Goal: Task Accomplishment & Management: Manage account settings

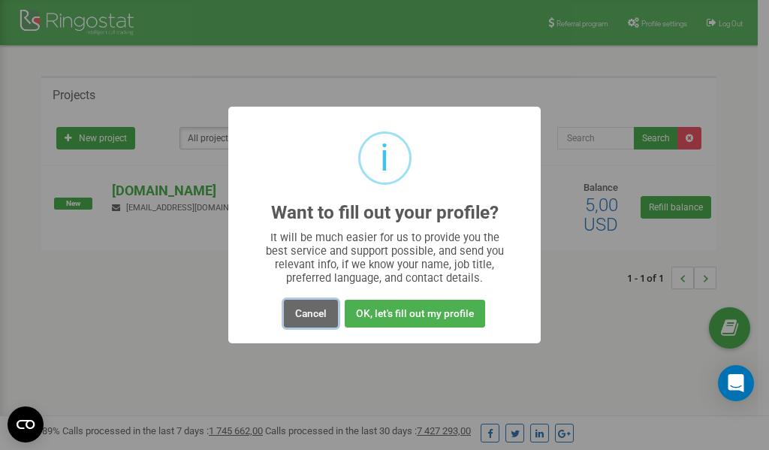
click at [315, 309] on button "Cancel" at bounding box center [311, 314] width 54 height 28
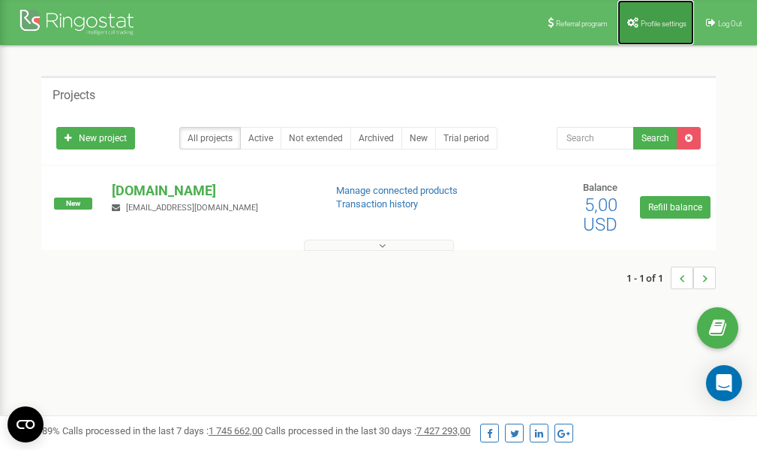
click at [645, 23] on span "Profile settings" at bounding box center [664, 24] width 46 height 8
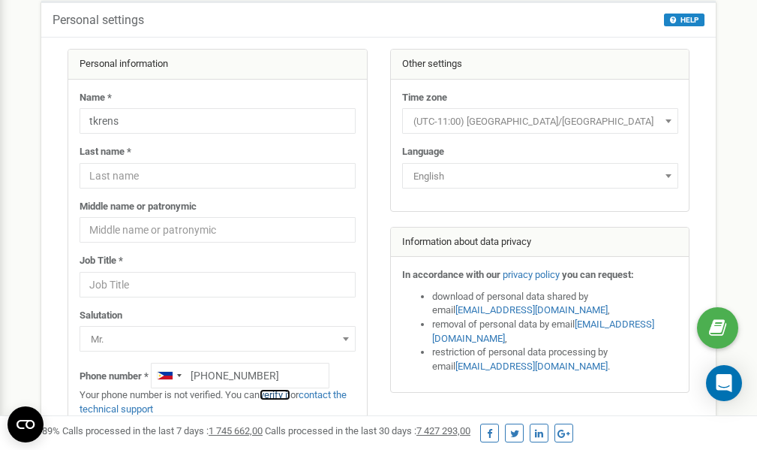
click at [290, 395] on link "verify it" at bounding box center [275, 394] width 31 height 11
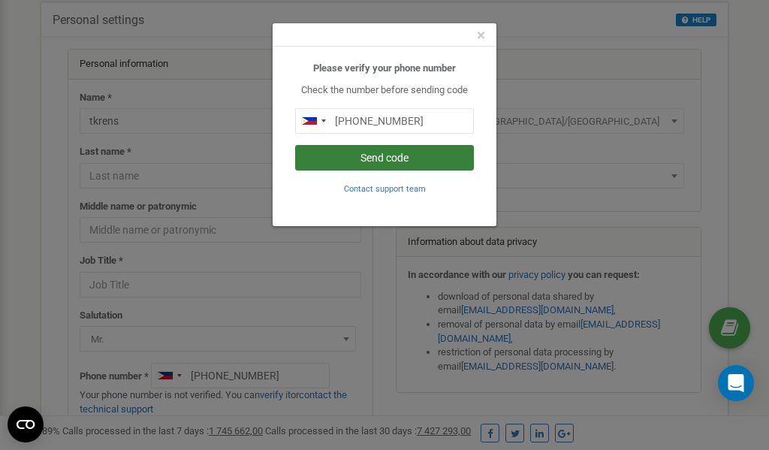
click at [420, 162] on button "Send code" at bounding box center [384, 158] width 179 height 26
